Goal: Find specific page/section: Find specific page/section

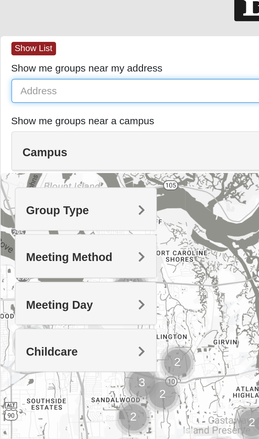
click at [16, 54] on input "Show me groups near my address" at bounding box center [131, 59] width 231 height 11
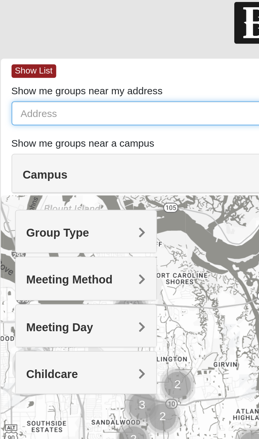
type input "148 Osprey Rd"
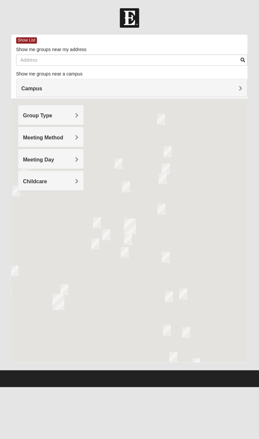
scroll to position [0, 0]
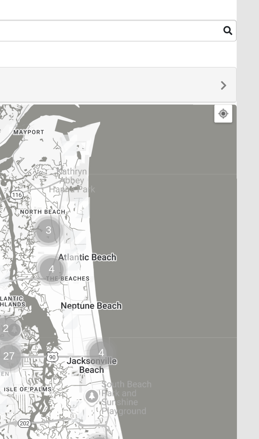
click at [42, 86] on span "Campus" at bounding box center [32, 89] width 21 height 6
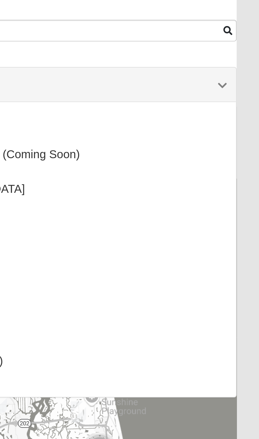
click at [123, 40] on div "Show List Loading Groups Keywords Filter Additional Filters Campus Arlington Ba…" at bounding box center [130, 198] width 246 height 327
click at [42, 86] on span "Campus" at bounding box center [32, 89] width 21 height 6
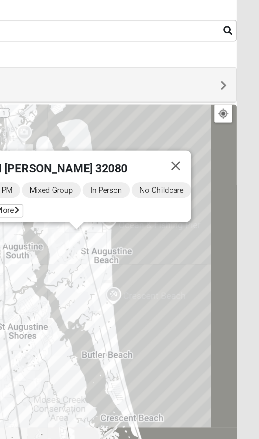
click at [208, 122] on button "Close" at bounding box center [216, 130] width 16 height 16
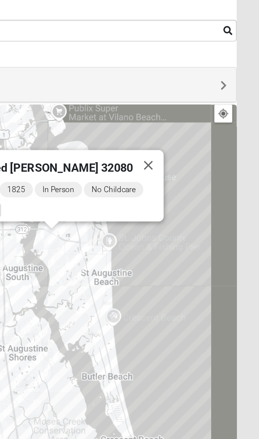
click at [194, 121] on button "Close" at bounding box center [202, 129] width 16 height 16
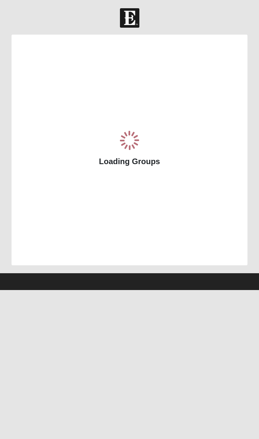
scroll to position [53, 125]
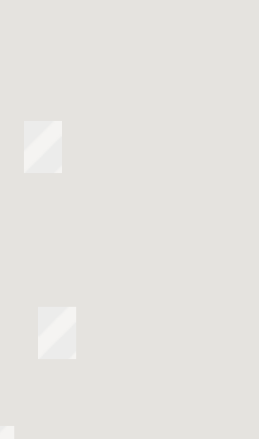
scroll to position [263, 174]
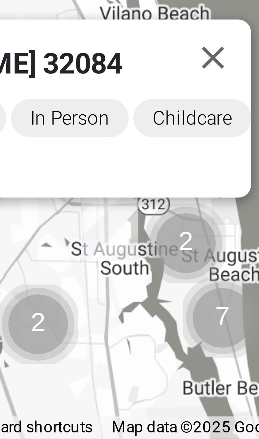
click at [209, 275] on button "Close" at bounding box center [217, 283] width 16 height 16
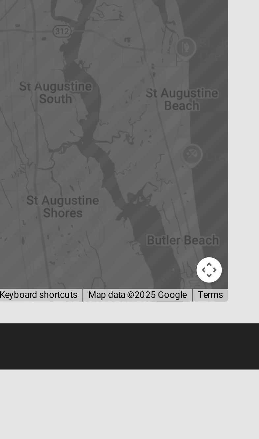
scroll to position [0, 0]
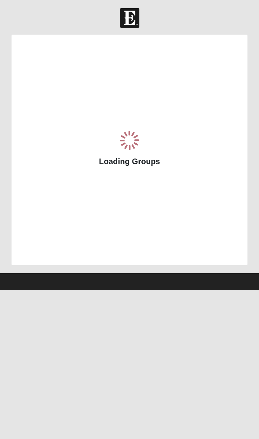
scroll to position [68, 49]
